Goal: Communication & Community: Answer question/provide support

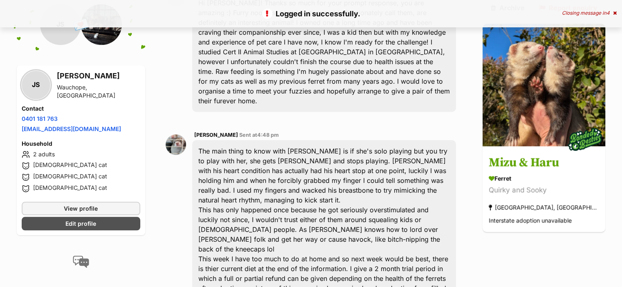
scroll to position [872, 0]
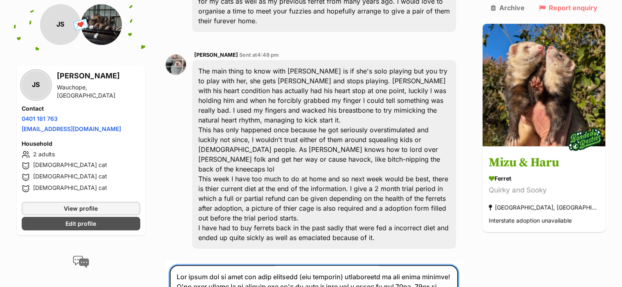
scroll to position [914, 0]
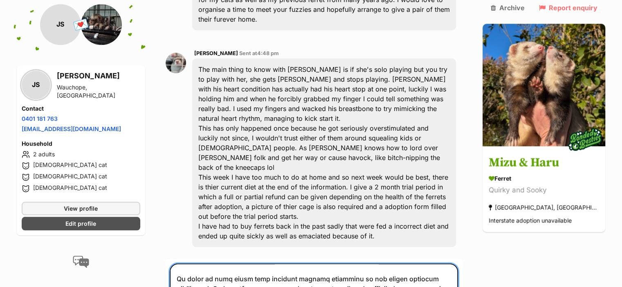
scroll to position [56, 0]
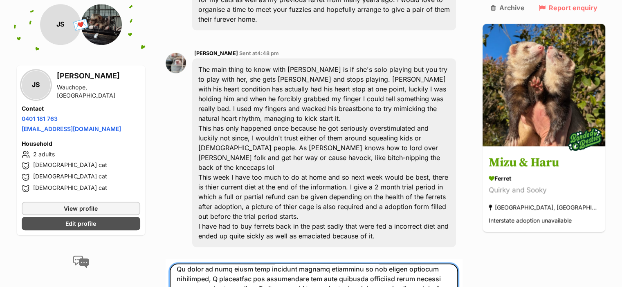
scroll to position [65, 0]
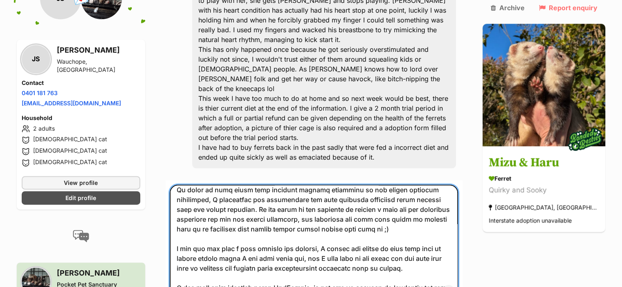
scroll to position [996, 0]
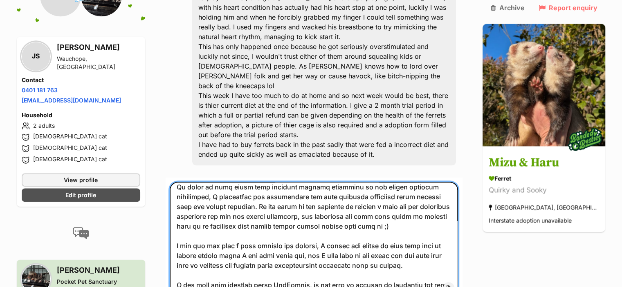
type textarea "[PERSON_NAME] thank you so much for your detailed (and adorable) description of…"
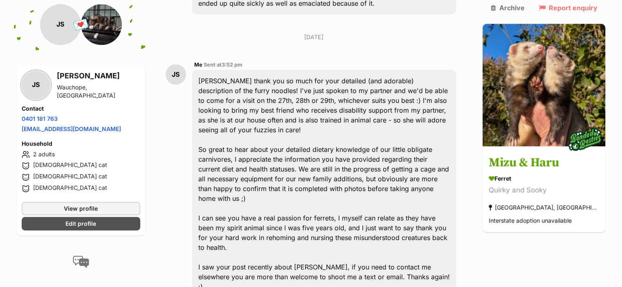
scroll to position [1189, 0]
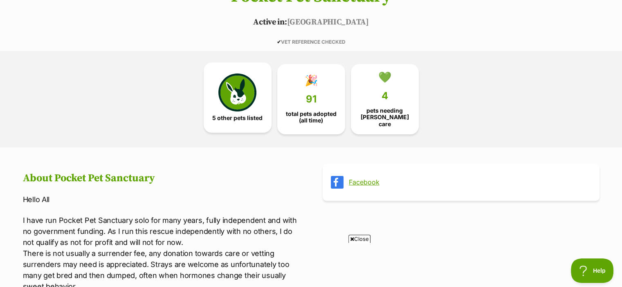
click at [247, 93] on img at bounding box center [237, 93] width 38 height 38
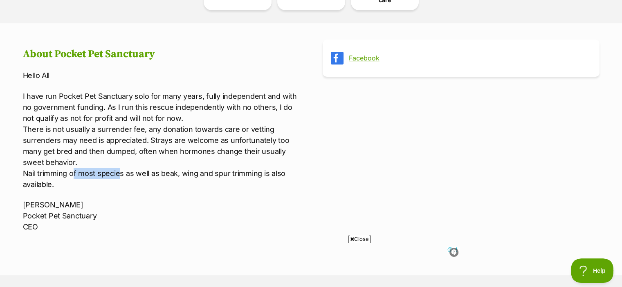
drag, startPoint x: 111, startPoint y: 168, endPoint x: 121, endPoint y: 168, distance: 9.8
click at [121, 168] on p "I have run Pocket Pet Sanctuary solo for many years, fully independent and with…" at bounding box center [161, 140] width 277 height 99
click at [126, 168] on p "I have run Pocket Pet Sanctuary solo for many years, fully independent and with…" at bounding box center [161, 140] width 277 height 99
